Goal: Information Seeking & Learning: Learn about a topic

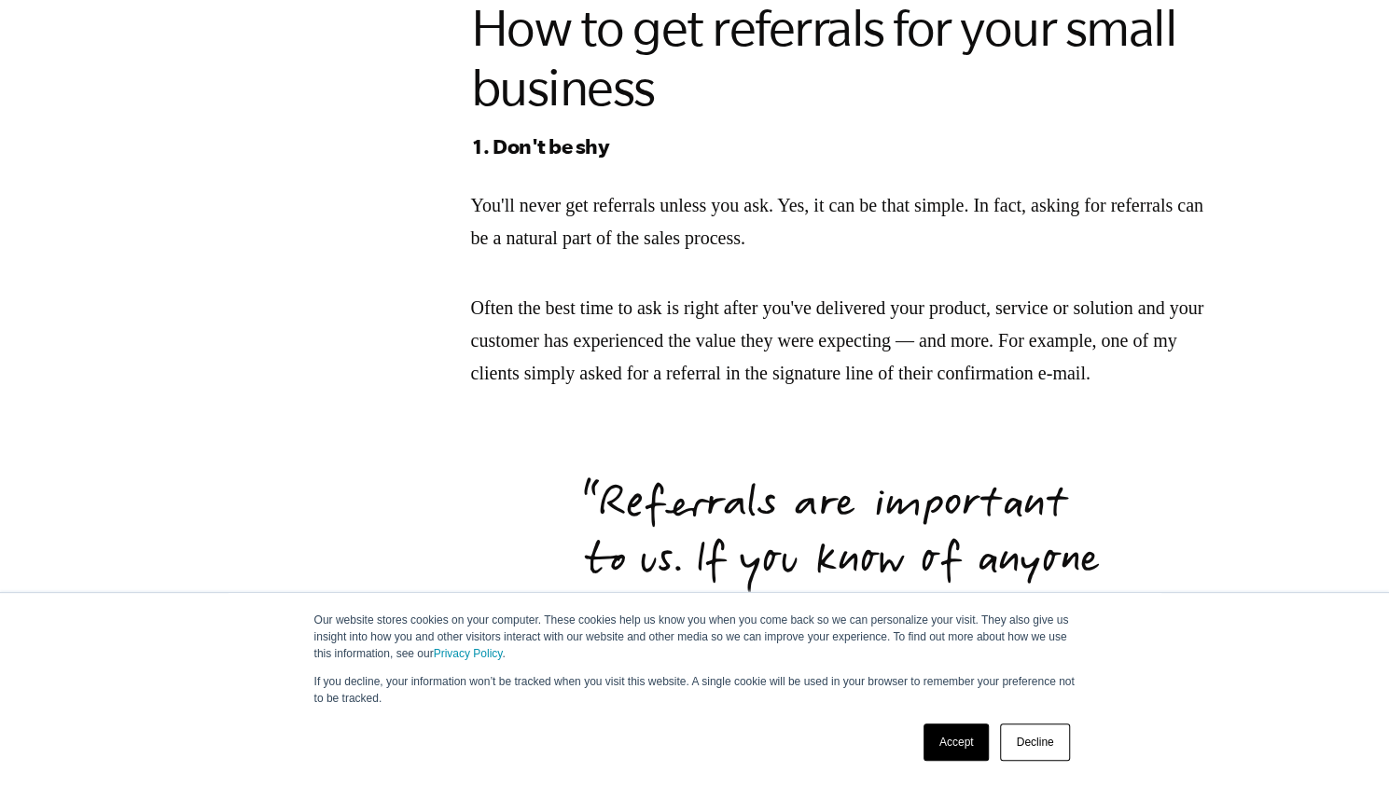
scroll to position [1585, 0]
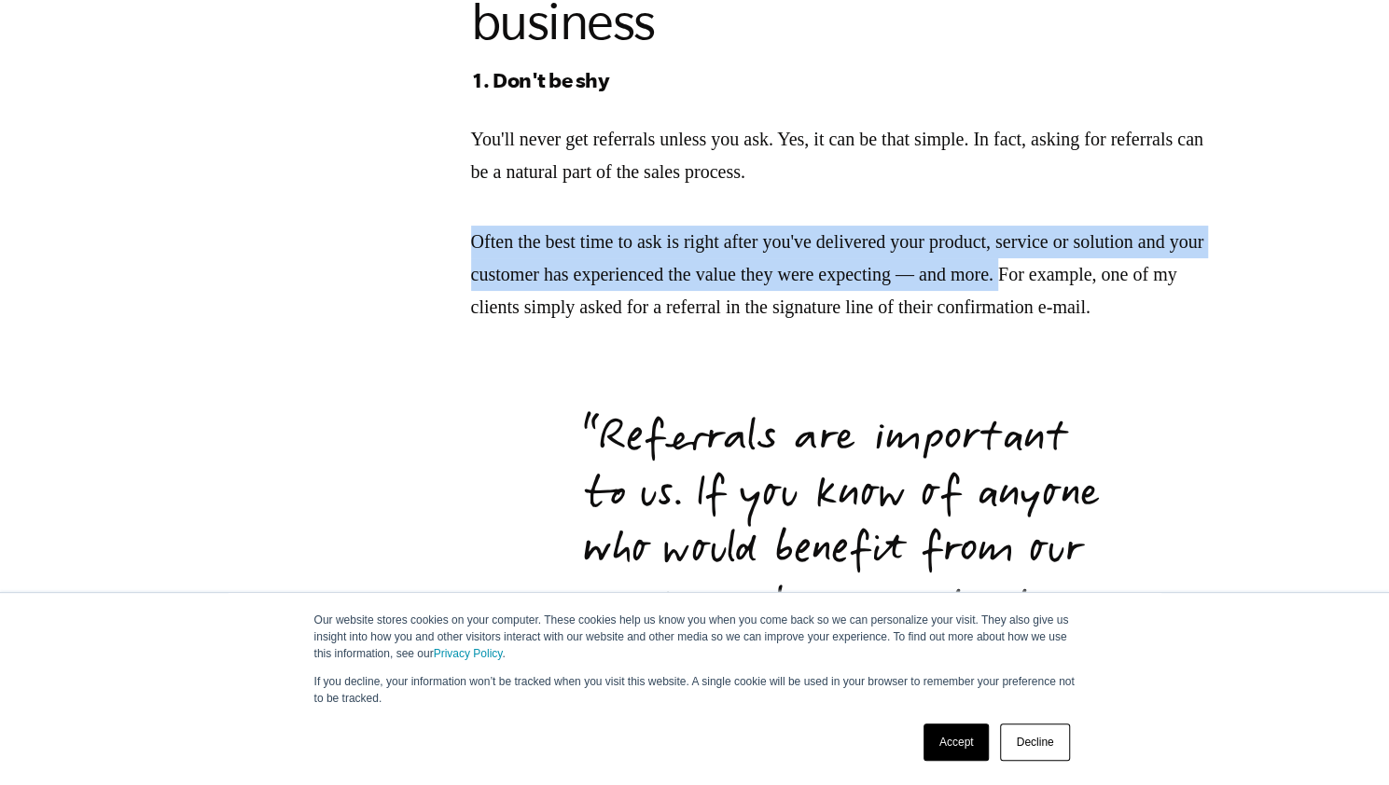
drag, startPoint x: 469, startPoint y: 242, endPoint x: 1121, endPoint y: 275, distance: 652.7
click at [1121, 275] on section "It is a well-known truism that the best customer is a happy customer. It follow…" at bounding box center [843, 413] width 1090 height 3192
copy p "Often the best time to ask is right after you've delivered your product, servic…"
click at [1283, 337] on section "It is a well-known truism that the best customer is a happy customer. It follow…" at bounding box center [843, 413] width 1090 height 3192
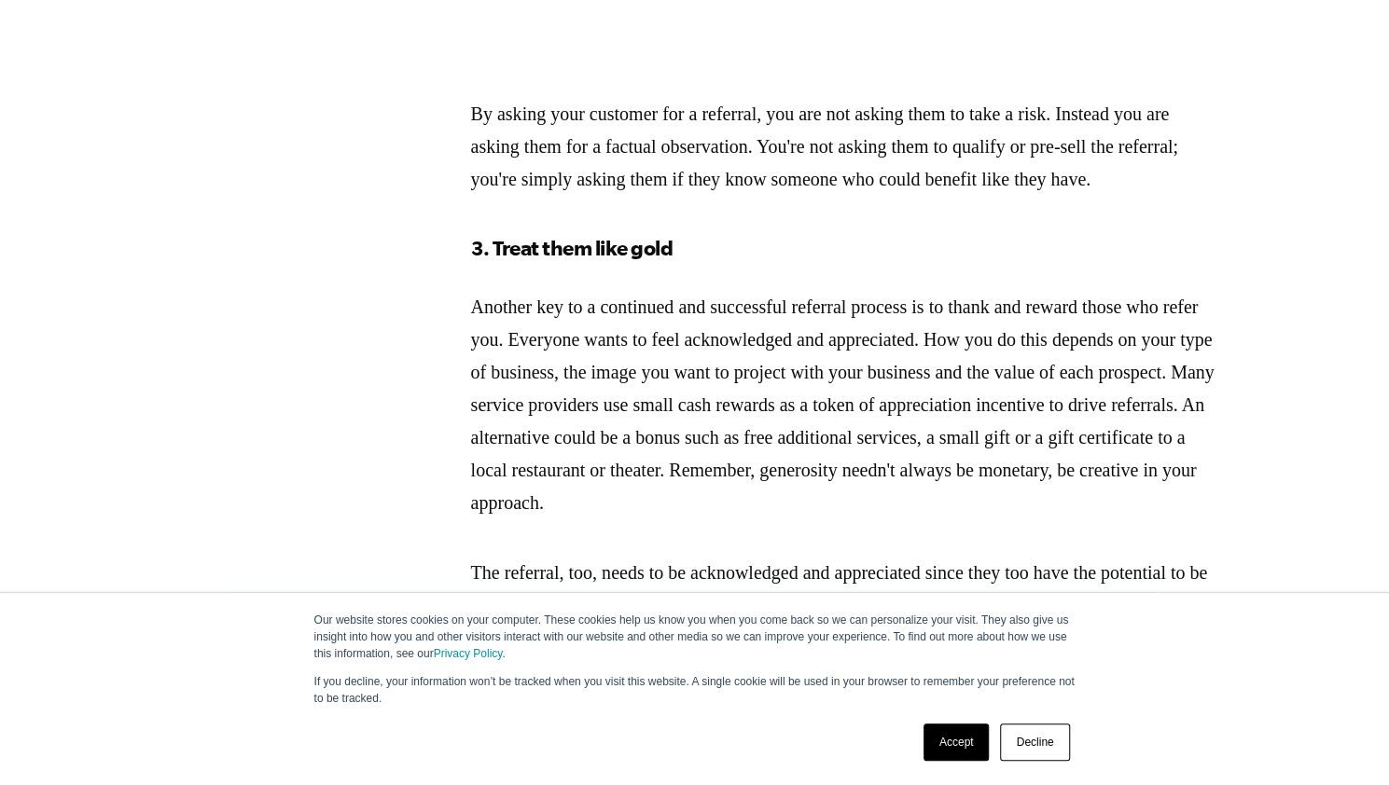
scroll to position [2518, 0]
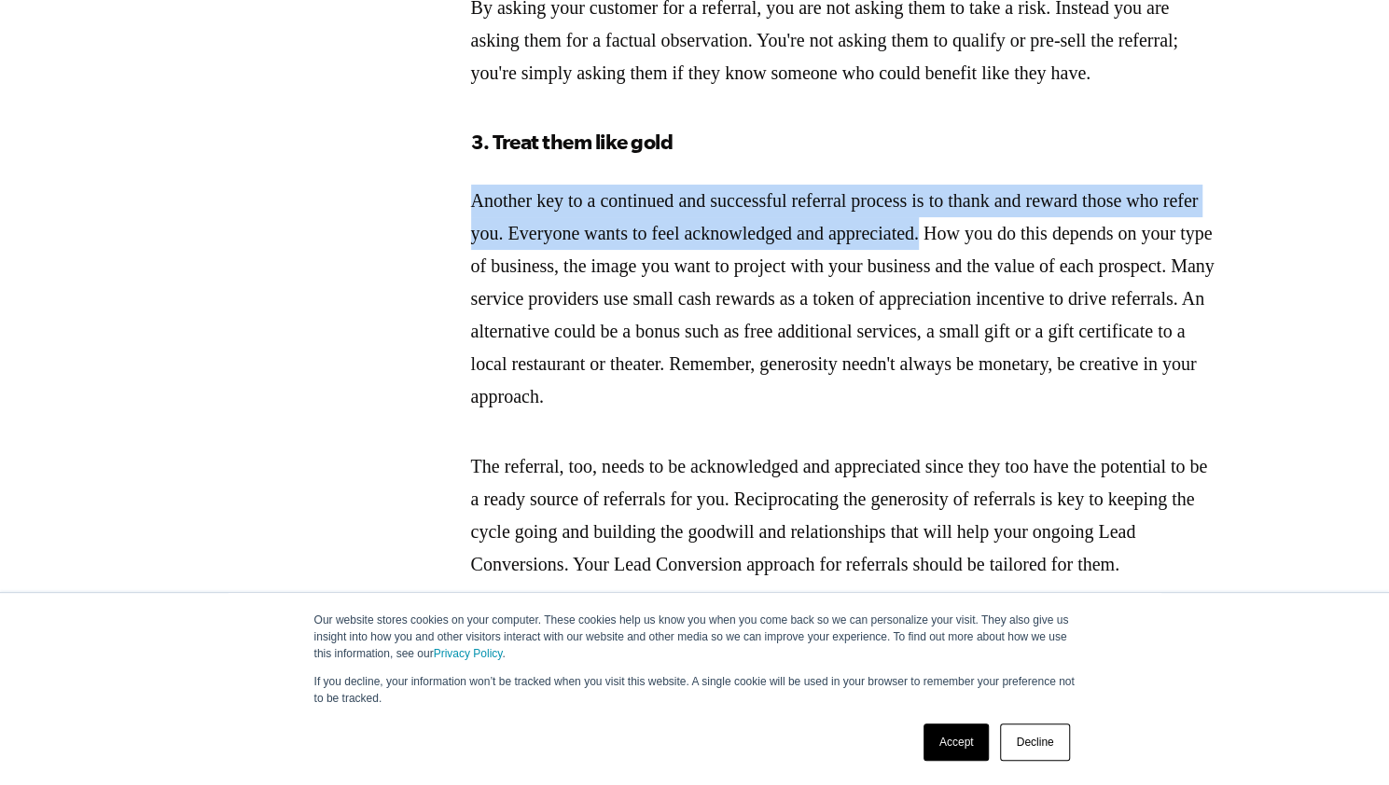
drag, startPoint x: 472, startPoint y: 231, endPoint x: 1044, endPoint y: 270, distance: 573.0
click at [1044, 270] on p "Another key to a continued and successful referral process is to thank and rewa…" at bounding box center [844, 299] width 746 height 228
copy p "Another key to a continued and successful referral process is to thank and rewa…"
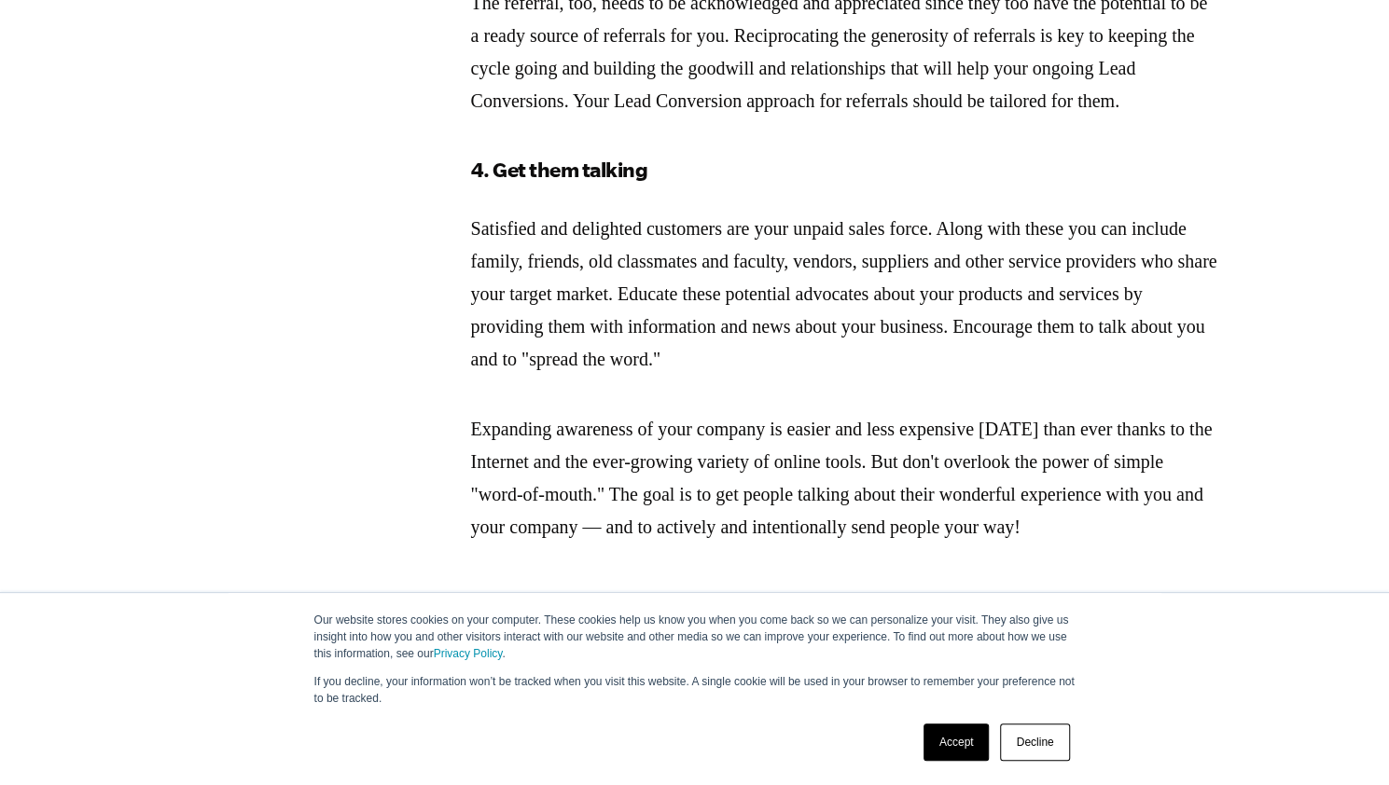
scroll to position [2984, 0]
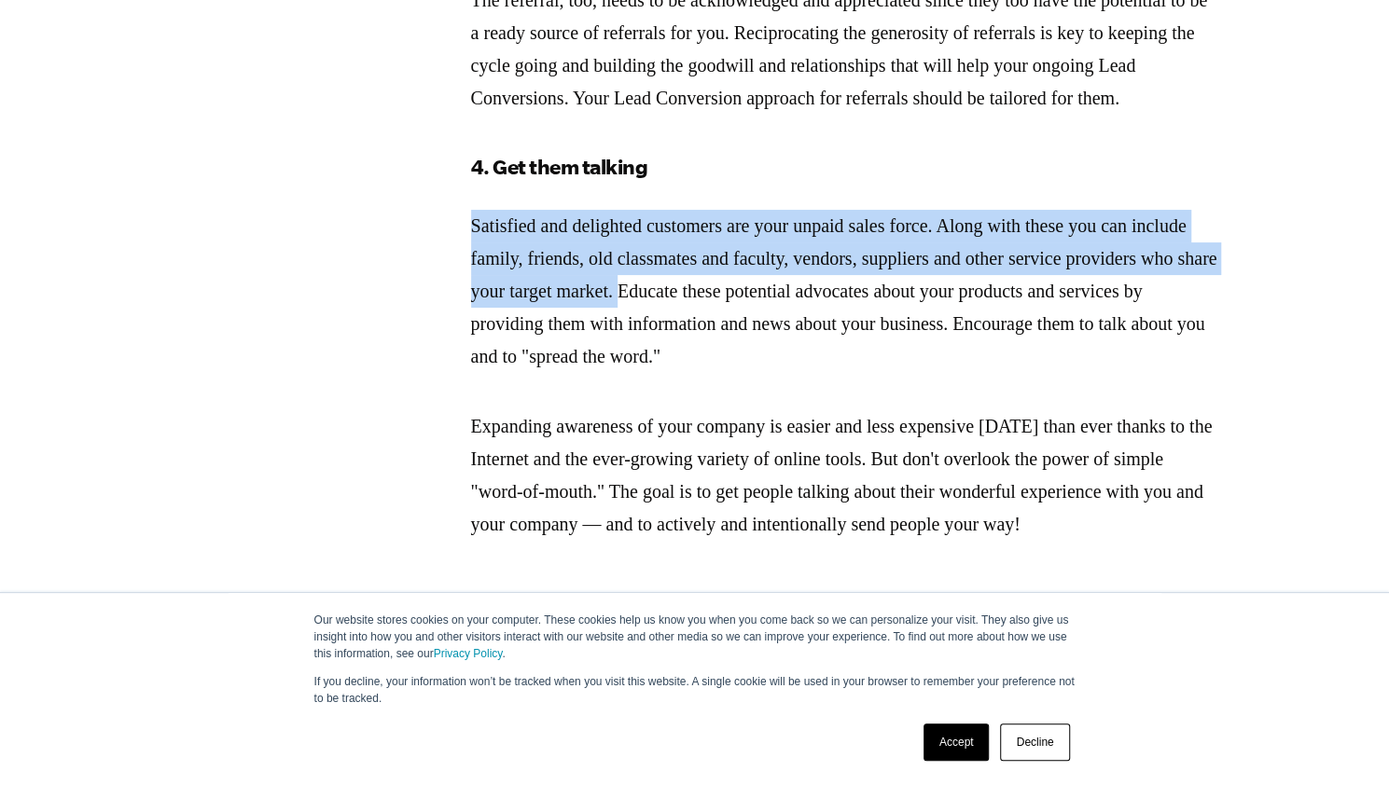
drag, startPoint x: 471, startPoint y: 294, endPoint x: 803, endPoint y: 368, distance: 340.3
copy p "Satisfied and delighted customers are your unpaid sales force. Along with these…"
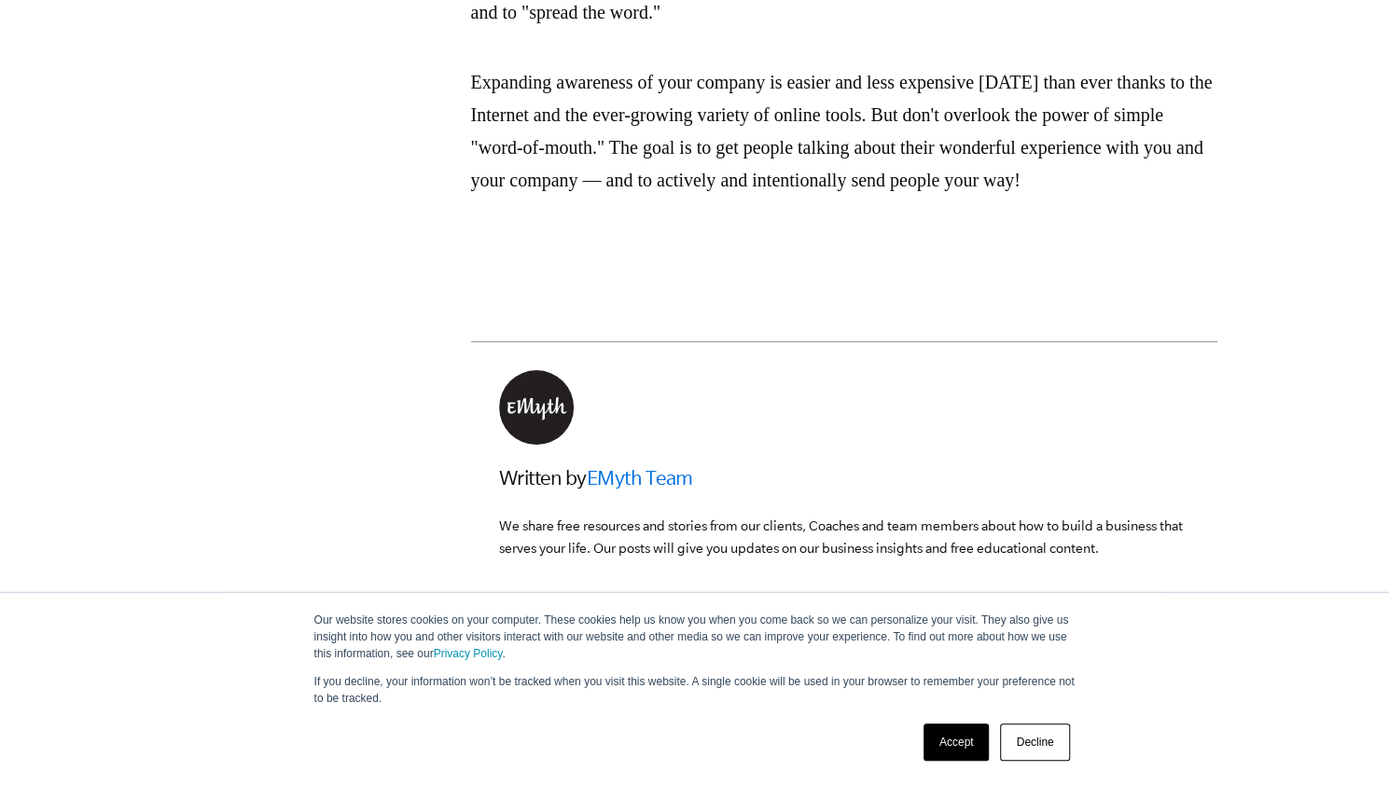
scroll to position [3357, 0]
